Goal: Information Seeking & Learning: Learn about a topic

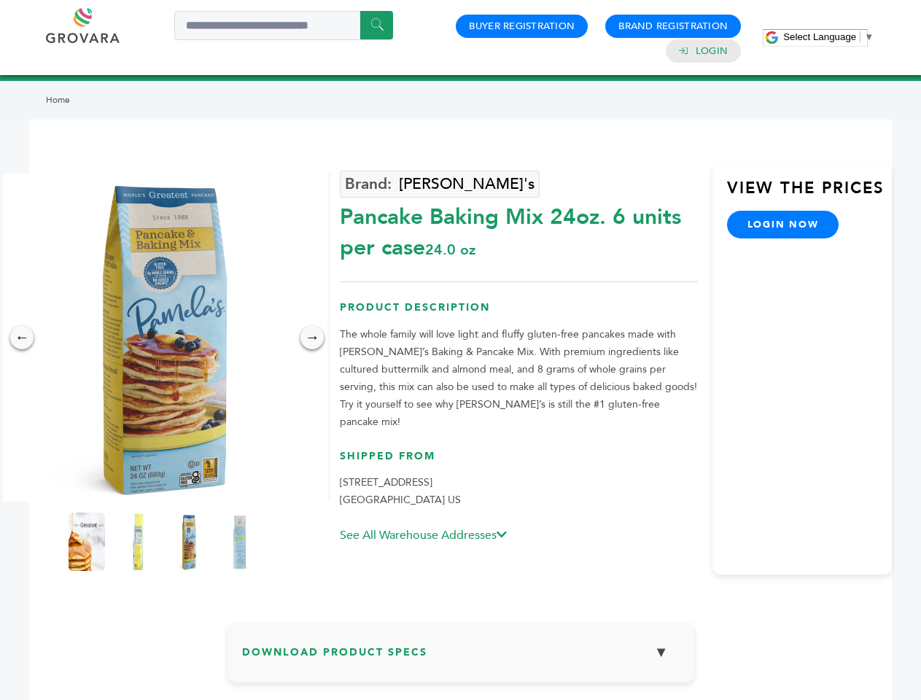
click at [828, 36] on span "Select Language" at bounding box center [819, 36] width 73 height 11
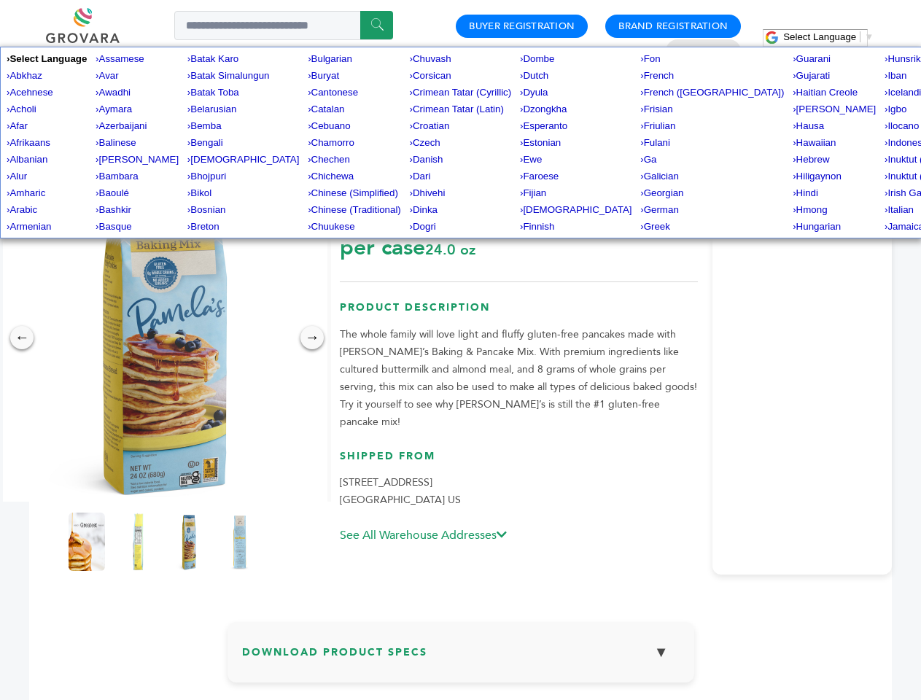
click at [163, 338] on img at bounding box center [163, 338] width 328 height 328
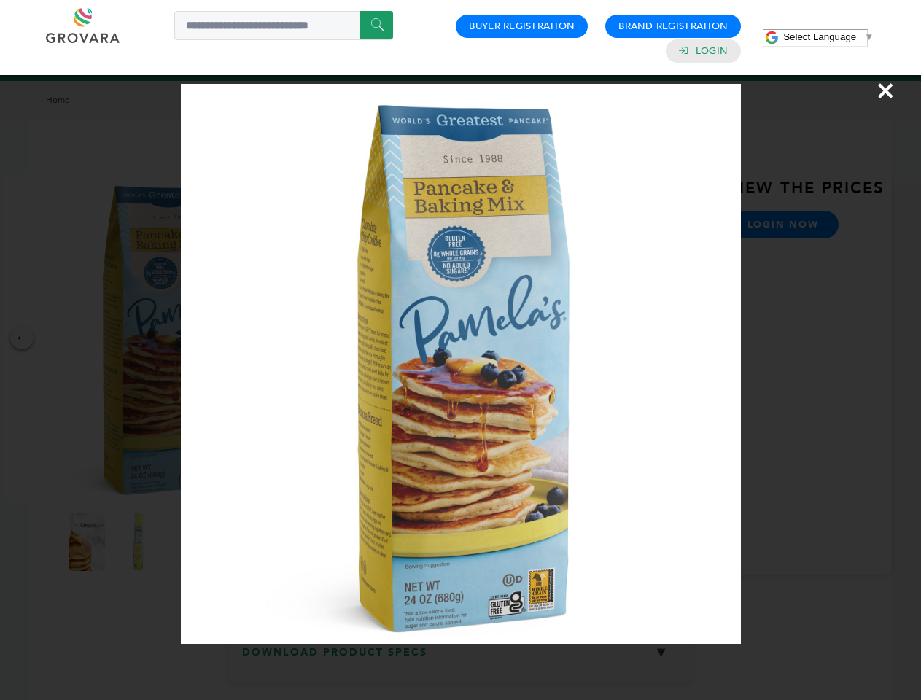
click at [22, 338] on div "×" at bounding box center [460, 350] width 921 height 700
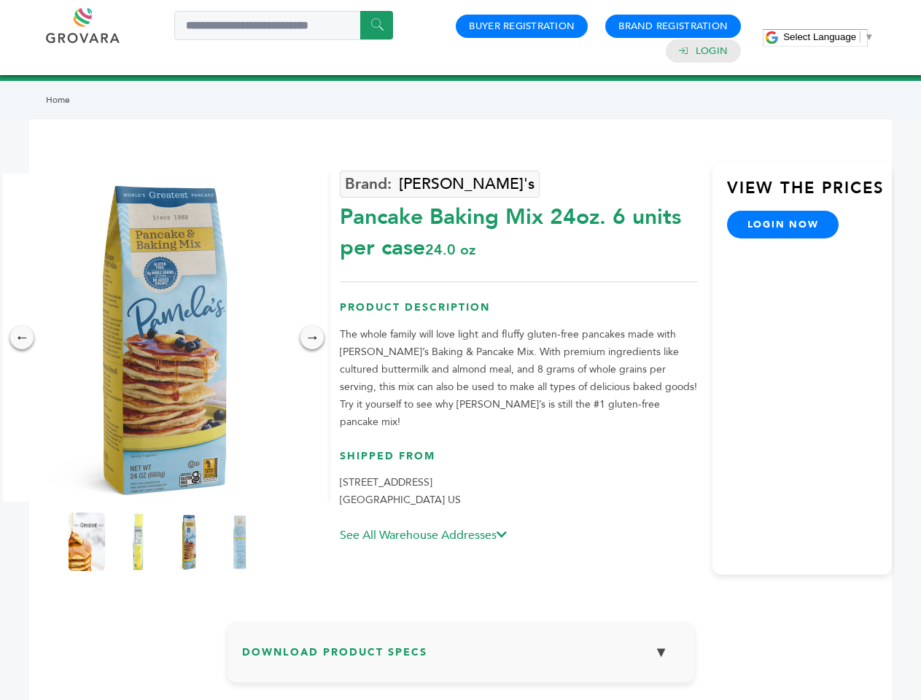
click at [312, 338] on div "→" at bounding box center [311, 337] width 23 height 23
click at [87, 542] on img at bounding box center [87, 542] width 36 height 58
click at [0, 0] on div "×" at bounding box center [0, 0] width 0 height 0
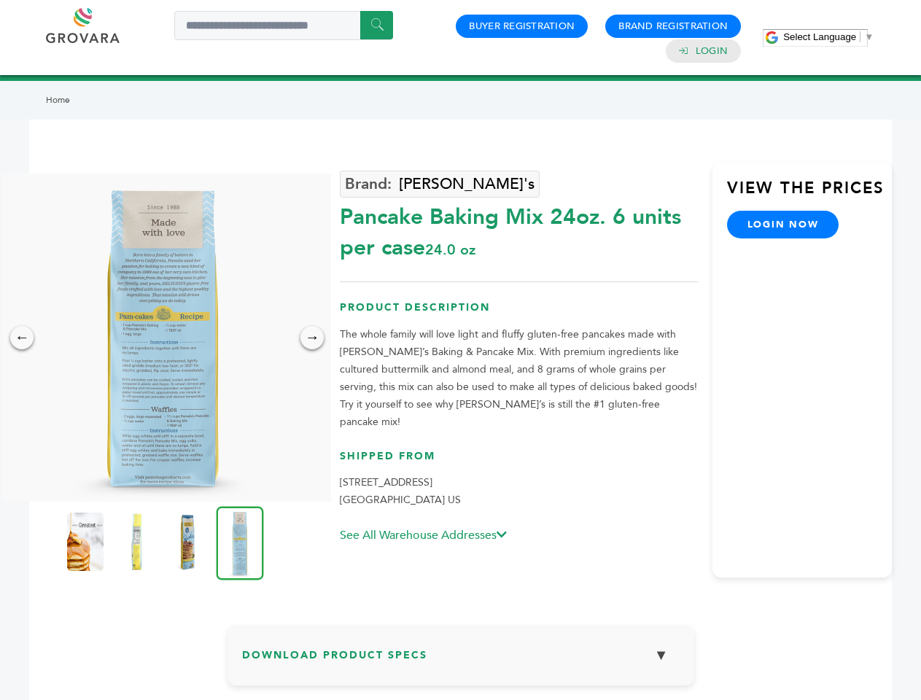
click at [189, 542] on img at bounding box center [187, 542] width 36 height 58
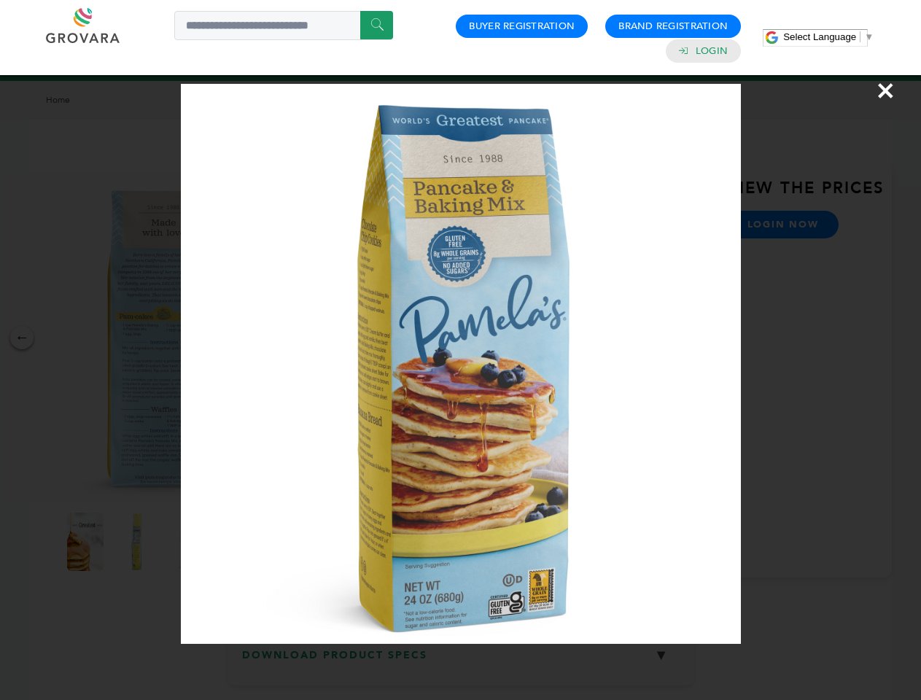
click at [0, 0] on img at bounding box center [0, 0] width 0 height 0
click at [461, 658] on div "×" at bounding box center [460, 350] width 921 height 700
